Goal: Navigation & Orientation: Go to known website

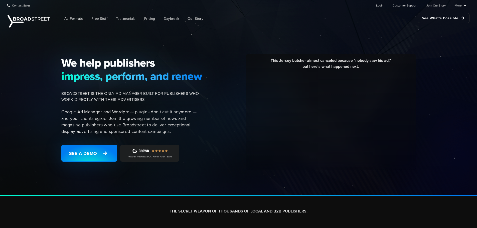
click at [385, 5] on ul "Login Customer Support Join Our Story More Resources Blog Partners Case Studies…" at bounding box center [417, 5] width 98 height 10
click at [383, 5] on link "Login" at bounding box center [380, 5] width 8 height 10
click at [382, 3] on link "Login" at bounding box center [380, 5] width 8 height 10
